Goal: Navigation & Orientation: Find specific page/section

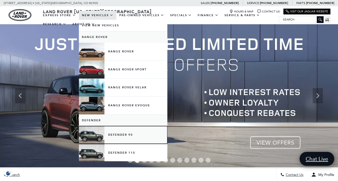
click at [93, 134] on link "Defender 90" at bounding box center [123, 135] width 88 height 18
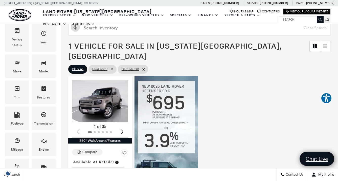
scroll to position [44, 0]
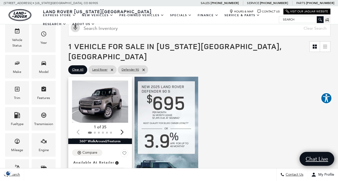
click at [104, 93] on img "1 / 2" at bounding box center [100, 101] width 56 height 42
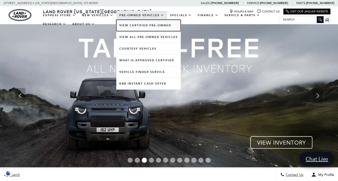
click at [136, 24] on link "View Certified Pre-Owned" at bounding box center [148, 25] width 64 height 11
